Goal: Task Accomplishment & Management: Use online tool/utility

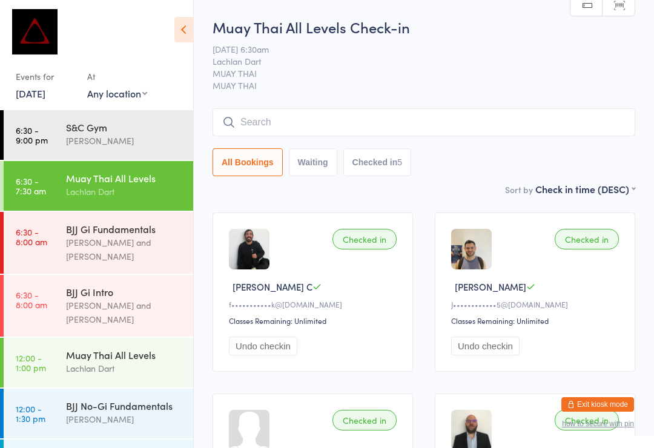
click at [137, 362] on div "Lachlan Dart" at bounding box center [124, 369] width 117 height 14
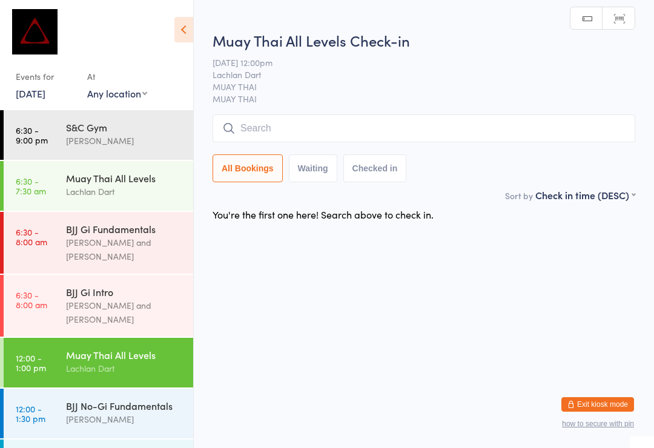
click at [474, 131] on input "search" at bounding box center [424, 128] width 423 height 28
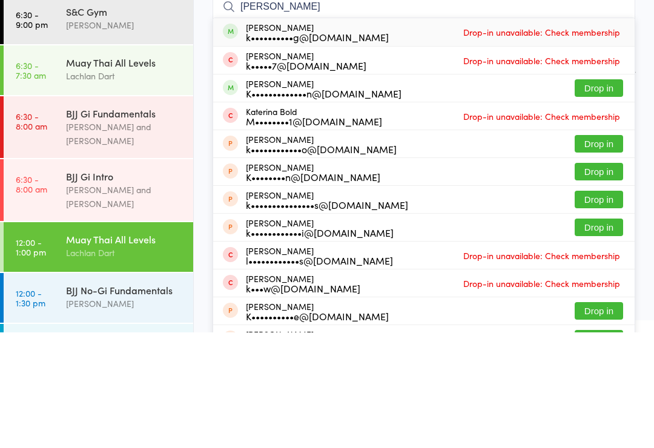
type input "[PERSON_NAME]"
click at [591, 195] on button "Drop in" at bounding box center [599, 204] width 48 height 18
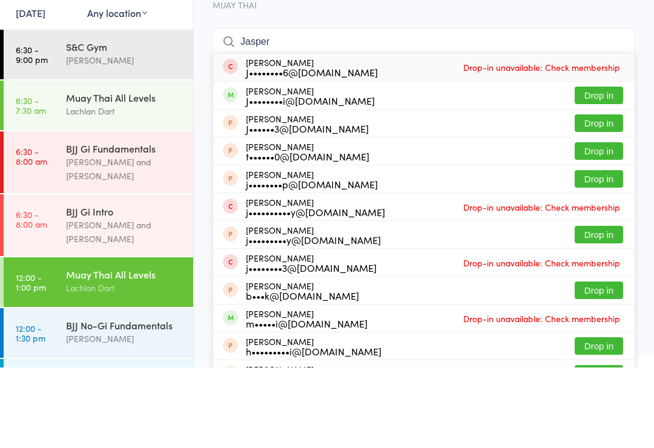
type input "Jasper"
click at [594, 167] on button "Drop in" at bounding box center [599, 176] width 48 height 18
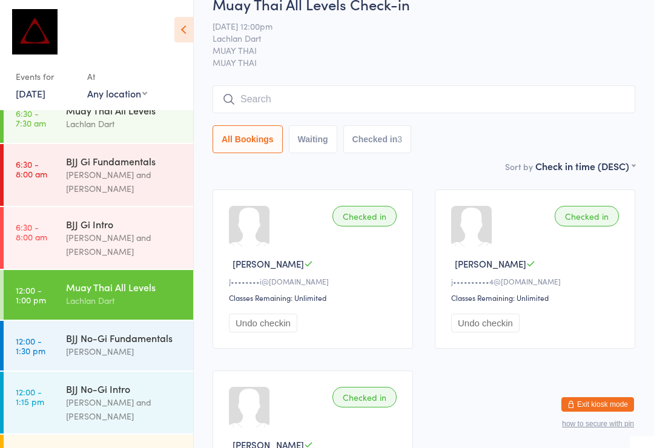
scroll to position [68, 0]
click at [87, 344] on div "[PERSON_NAME]" at bounding box center [124, 351] width 117 height 14
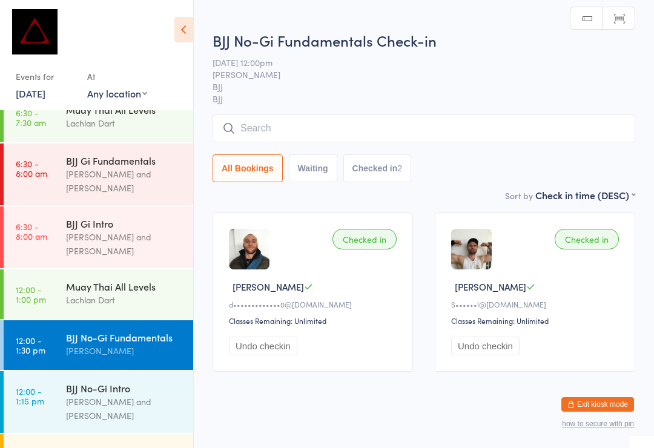
click at [492, 141] on input "search" at bounding box center [424, 128] width 423 height 28
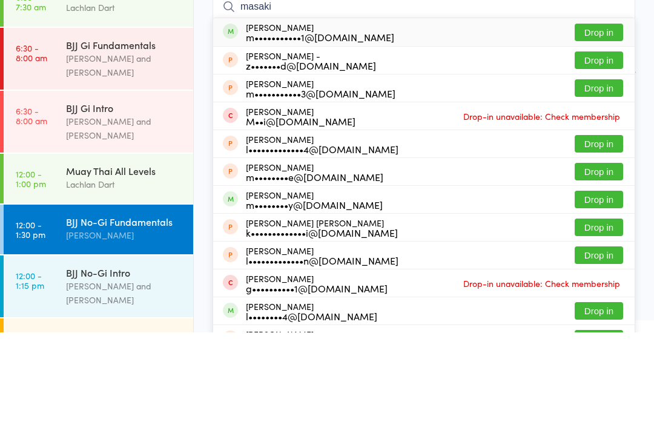
type input "masaki"
click at [606, 139] on button "Drop in" at bounding box center [599, 148] width 48 height 18
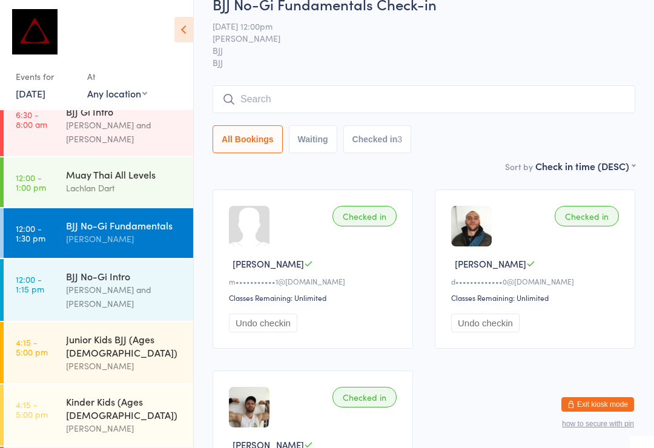
scroll to position [179, 0]
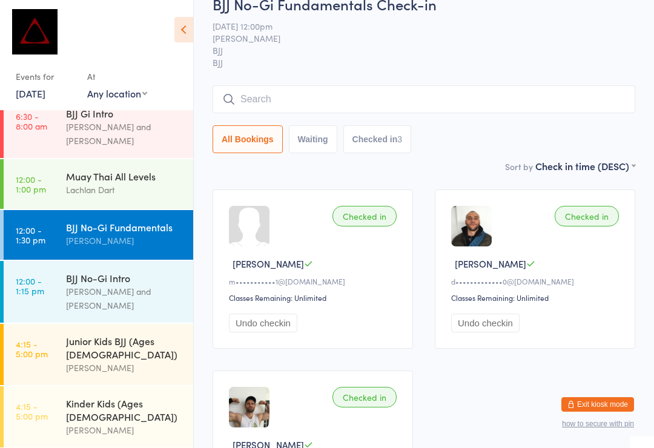
click at [137, 159] on div "Muay Thai All Levels Lachlan Dart" at bounding box center [129, 183] width 127 height 48
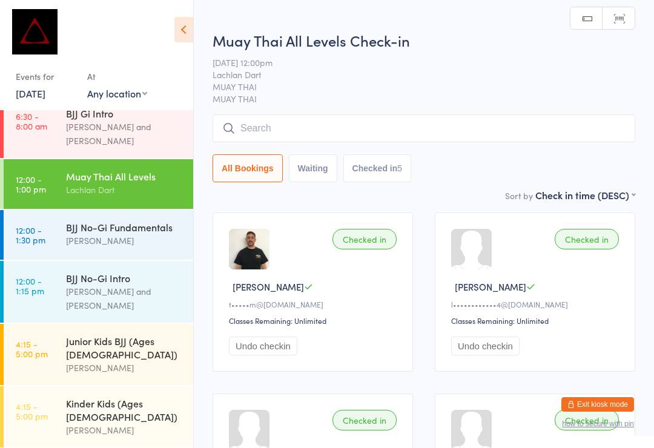
click at [363, 107] on div "Muay Thai All Levels Check-in [DATE] 12:00pm Lachlan Dart MUAY THAI MUAY THAI M…" at bounding box center [424, 109] width 423 height 158
click at [357, 134] on input "search" at bounding box center [424, 128] width 423 height 28
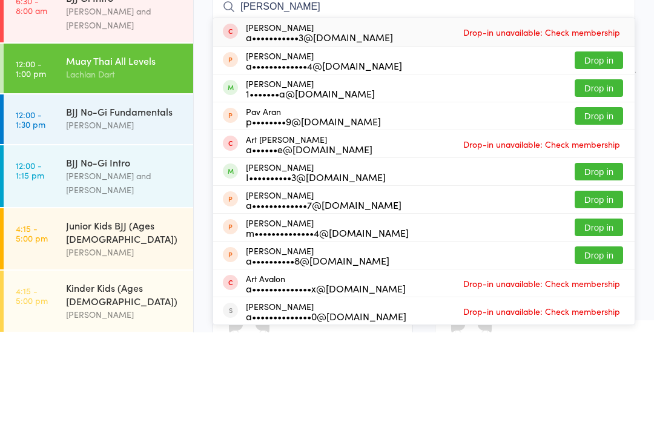
type input "[PERSON_NAME]"
click at [621, 195] on button "Drop in" at bounding box center [599, 204] width 48 height 18
